Goal: Task Accomplishment & Management: Use online tool/utility

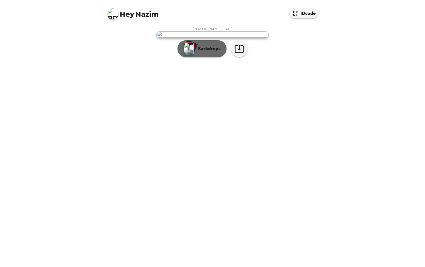
click at [208, 52] on p "Backdrops" at bounding box center [207, 48] width 25 height 7
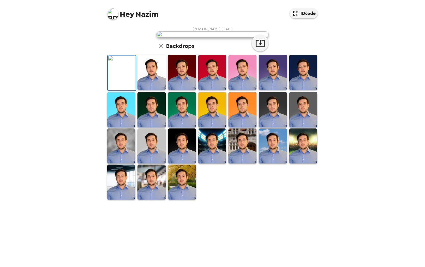
click at [158, 90] on img at bounding box center [152, 72] width 28 height 35
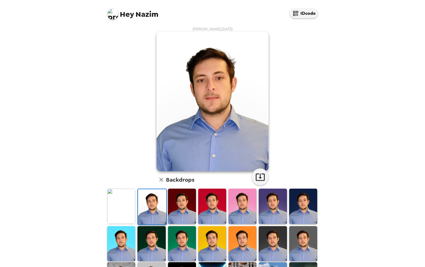
click at [177, 166] on img at bounding box center [182, 206] width 28 height 35
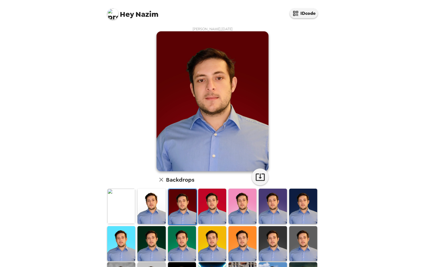
click at [207, 166] on img at bounding box center [212, 206] width 28 height 35
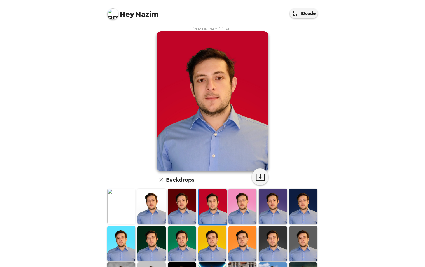
click at [259, 166] on img at bounding box center [273, 206] width 28 height 35
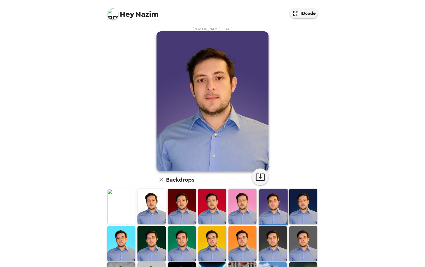
click at [238, 166] on img at bounding box center [243, 206] width 28 height 35
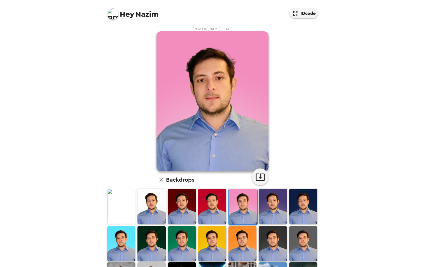
click at [126, 166] on img at bounding box center [121, 206] width 28 height 35
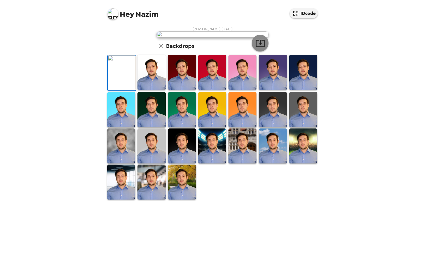
click at [261, 48] on icon "button" at bounding box center [261, 43] width 10 height 10
click at [297, 127] on img at bounding box center [303, 109] width 28 height 35
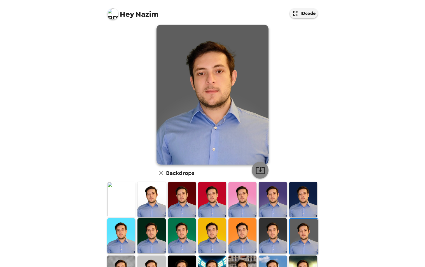
scroll to position [0, 0]
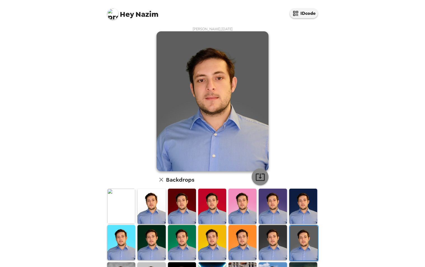
click at [259, 166] on icon "button" at bounding box center [260, 177] width 9 height 7
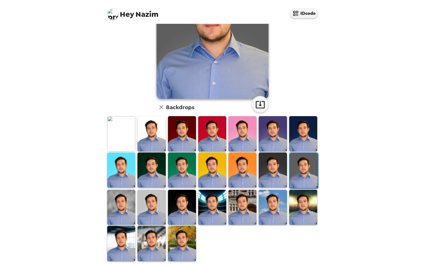
click at [245, 166] on img at bounding box center [243, 207] width 28 height 35
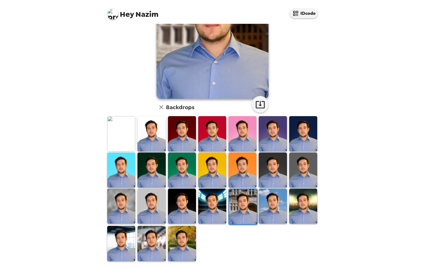
click at [271, 166] on img at bounding box center [273, 206] width 28 height 35
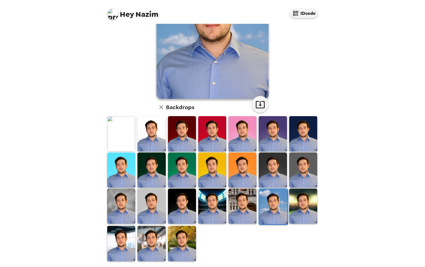
click at [179, 166] on img at bounding box center [182, 243] width 28 height 35
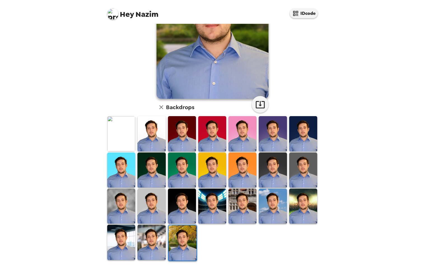
click at [159, 166] on img at bounding box center [152, 242] width 28 height 35
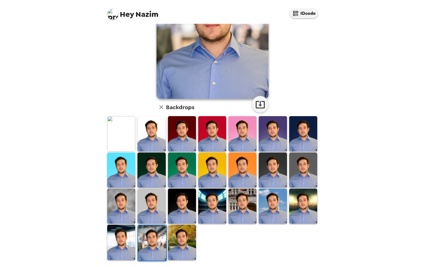
click at [121, 166] on img at bounding box center [121, 242] width 28 height 35
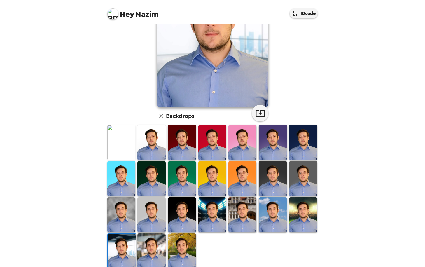
scroll to position [73, 0]
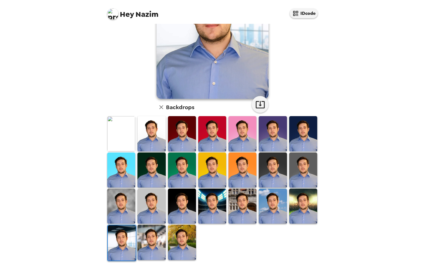
click at [127, 166] on img at bounding box center [121, 206] width 28 height 35
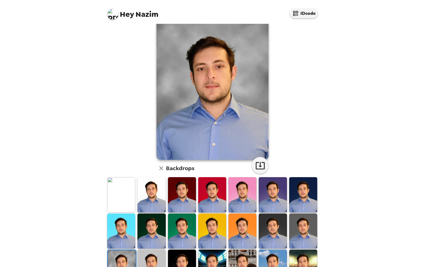
scroll to position [0, 0]
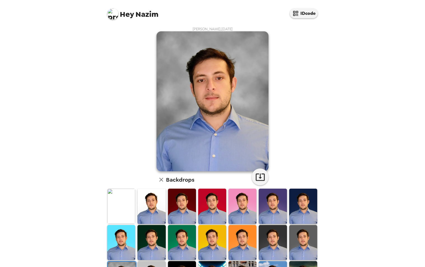
click at [266, 166] on img at bounding box center [273, 206] width 28 height 35
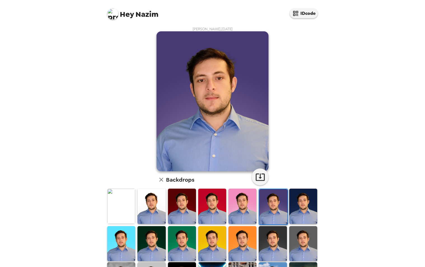
click at [296, 166] on img at bounding box center [303, 206] width 28 height 35
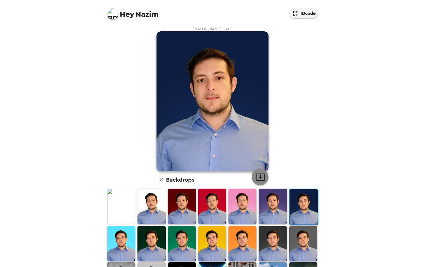
click at [257, 166] on icon "button" at bounding box center [261, 177] width 10 height 10
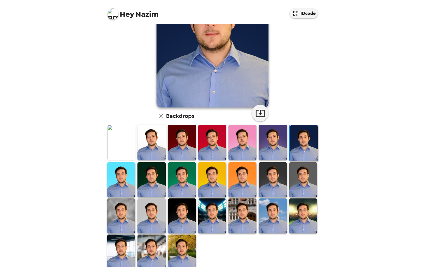
scroll to position [73, 0]
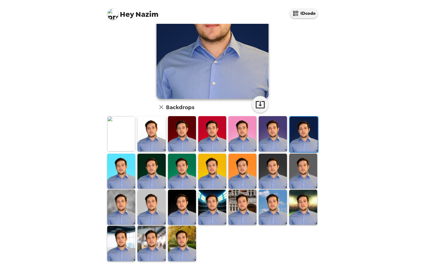
click at [301, 166] on img at bounding box center [303, 171] width 28 height 35
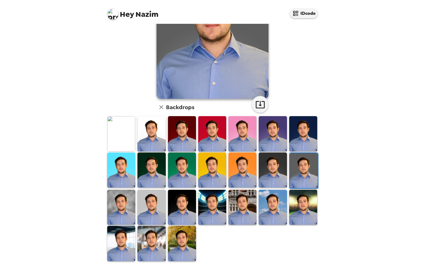
click at [274, 166] on img at bounding box center [273, 170] width 28 height 35
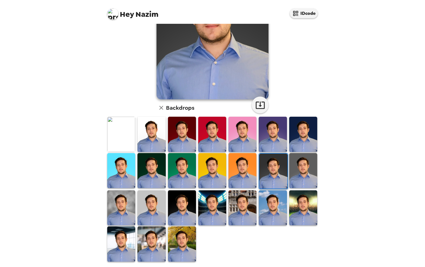
click at [184, 166] on img at bounding box center [182, 170] width 28 height 35
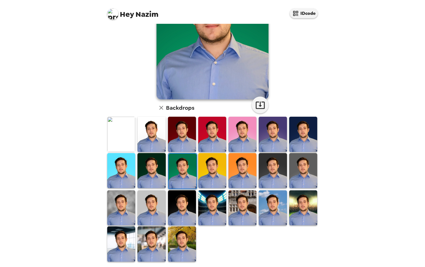
drag, startPoint x: 137, startPoint y: 173, endPoint x: 129, endPoint y: 173, distance: 7.6
click at [137, 166] on div at bounding box center [151, 171] width 30 height 37
click at [124, 166] on img at bounding box center [121, 170] width 28 height 35
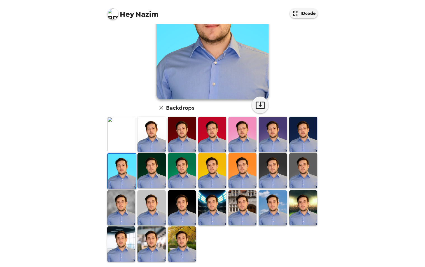
click at [164, 166] on img at bounding box center [152, 244] width 28 height 35
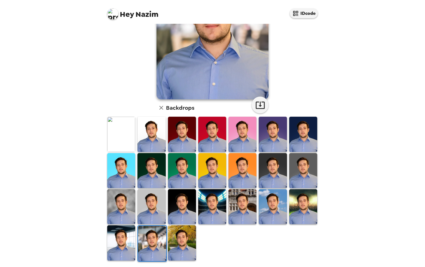
scroll to position [0, 0]
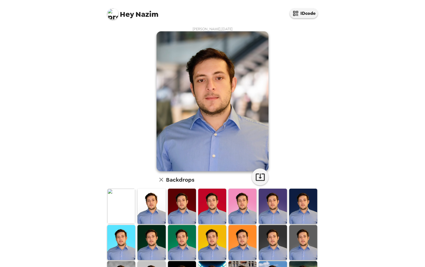
click at [114, 15] on img at bounding box center [112, 13] width 11 height 11
click at [90, 115] on div at bounding box center [212, 133] width 425 height 267
click at [217, 166] on img at bounding box center [212, 206] width 28 height 35
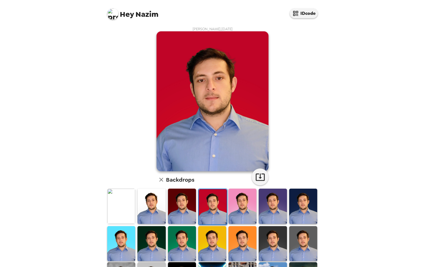
click at [186, 166] on img at bounding box center [182, 206] width 28 height 35
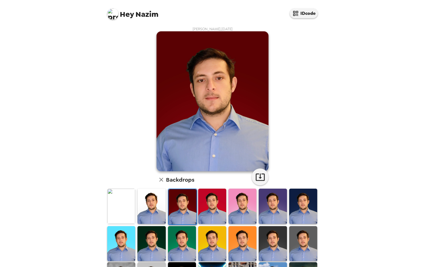
click at [181, 166] on img at bounding box center [182, 243] width 28 height 35
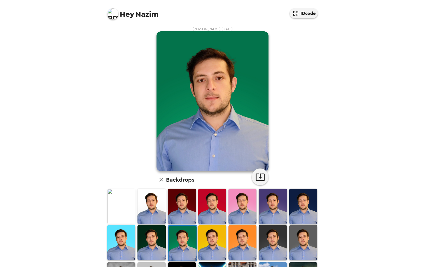
click at [156, 166] on img at bounding box center [152, 242] width 28 height 35
